Goal: Contribute content

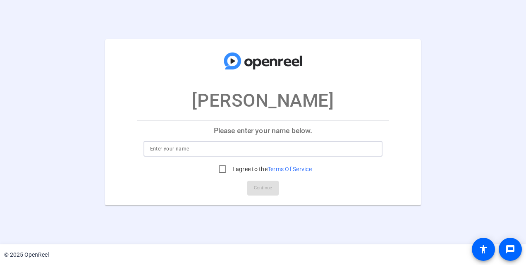
click at [205, 149] on input at bounding box center [263, 149] width 226 height 10
type input "[PERSON_NAME]"
click at [222, 168] on input "I agree to the Terms Of Service" at bounding box center [222, 169] width 17 height 17
checkbox input "true"
click at [268, 189] on span "Continue" at bounding box center [263, 188] width 18 height 12
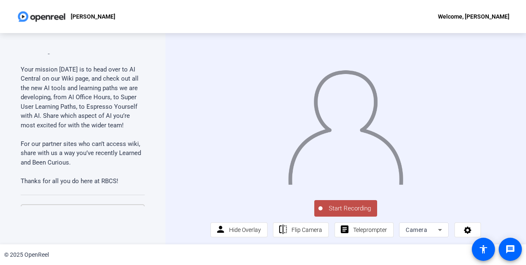
scroll to position [124, 0]
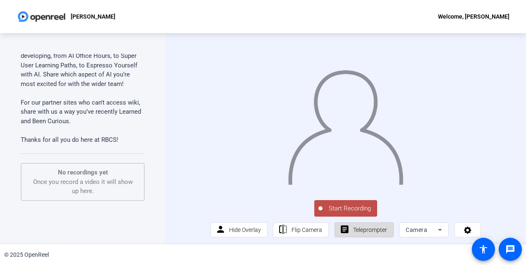
click at [359, 233] on span "Teleprompter" at bounding box center [370, 230] width 34 height 7
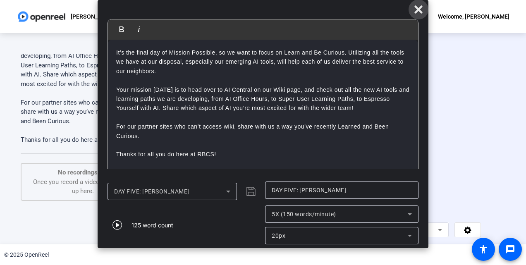
click at [420, 8] on icon at bounding box center [419, 9] width 8 height 8
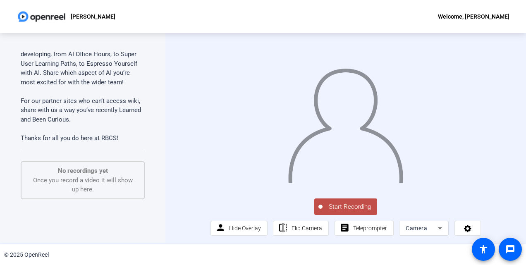
scroll to position [0, 0]
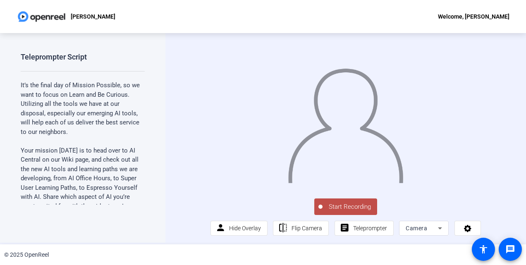
click at [340, 212] on span "Start Recording" at bounding box center [350, 207] width 55 height 10
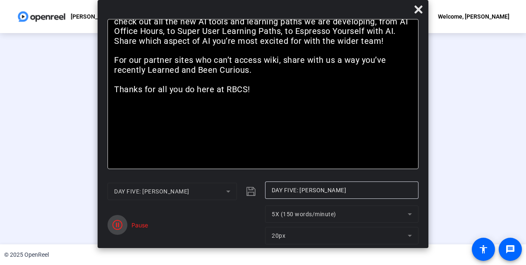
click at [120, 227] on icon "button" at bounding box center [118, 225] width 10 height 10
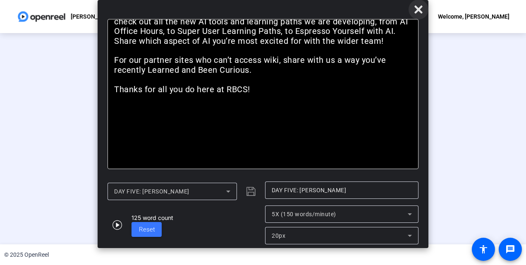
click at [413, 11] on span at bounding box center [419, 10] width 20 height 20
click at [420, 7] on icon at bounding box center [419, 9] width 8 height 8
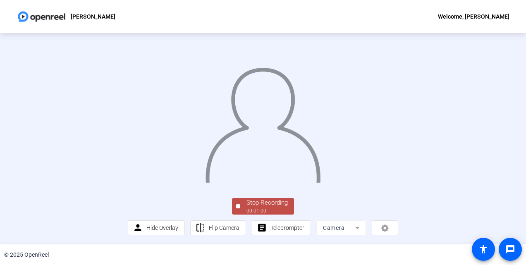
click at [271, 202] on div "Stop Recording" at bounding box center [267, 203] width 41 height 10
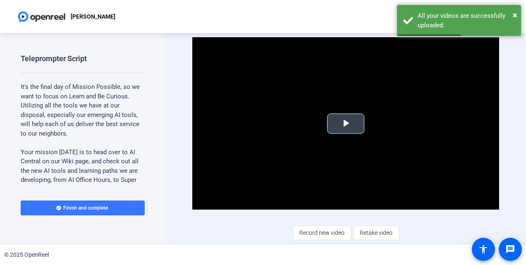
click at [346, 124] on span "Video Player" at bounding box center [346, 124] width 0 height 0
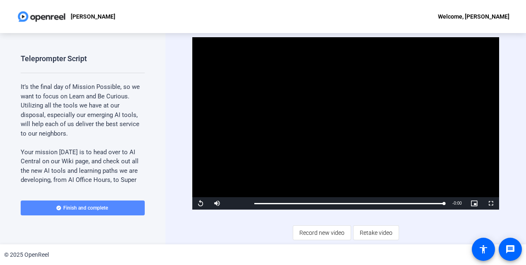
click at [114, 206] on span at bounding box center [83, 208] width 124 height 20
